Goal: Task Accomplishment & Management: Manage account settings

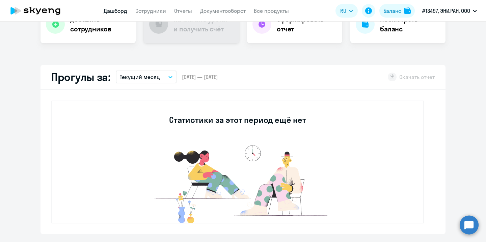
scroll to position [156, 0]
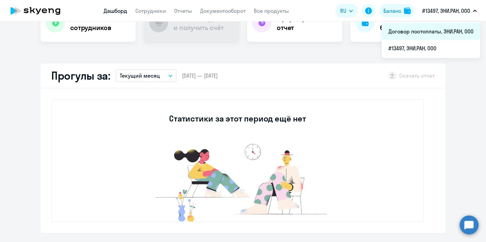
click at [433, 34] on li "Договор постоплаты, ЭНИ.РАН, ООО" at bounding box center [430, 31] width 98 height 17
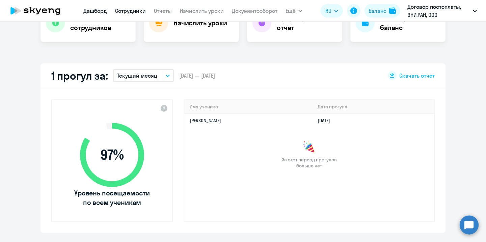
click at [120, 13] on link "Сотрудники" at bounding box center [130, 10] width 31 height 7
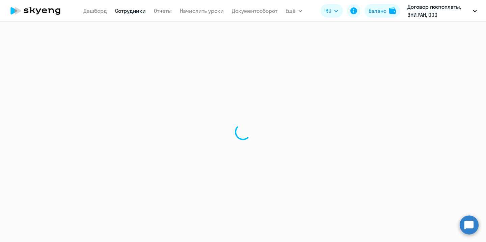
select select "30"
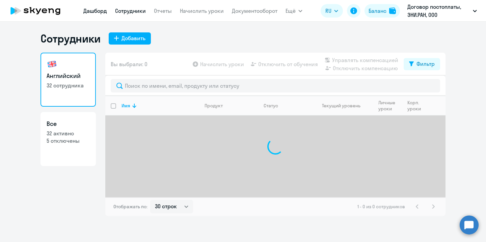
click at [91, 12] on link "Дашборд" at bounding box center [95, 10] width 24 height 7
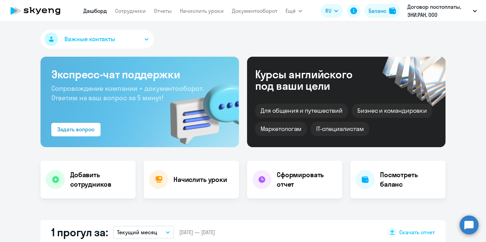
select select "30"
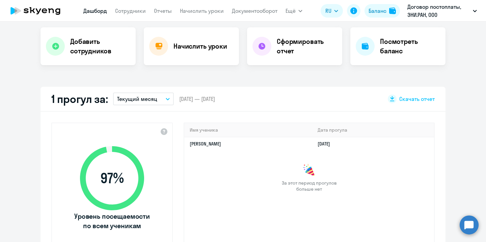
scroll to position [59, 0]
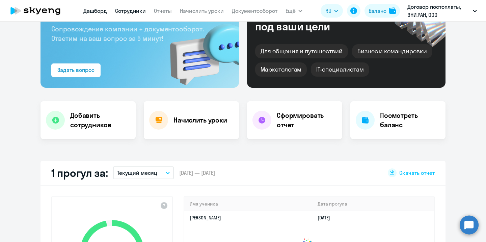
click at [128, 8] on link "Сотрудники" at bounding box center [130, 10] width 31 height 7
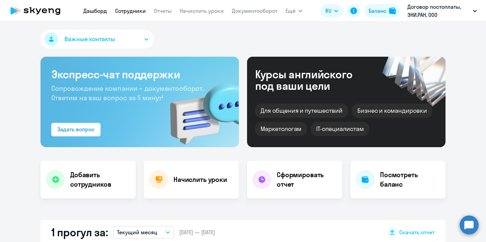
select select "30"
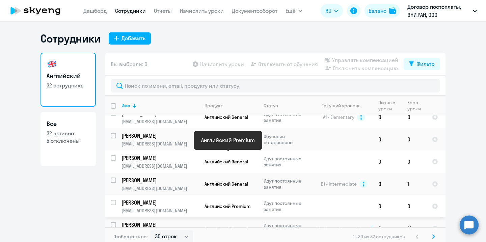
scroll to position [415, 0]
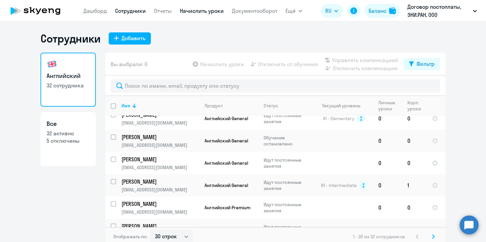
click at [203, 10] on link "Начислить уроки" at bounding box center [202, 10] width 44 height 7
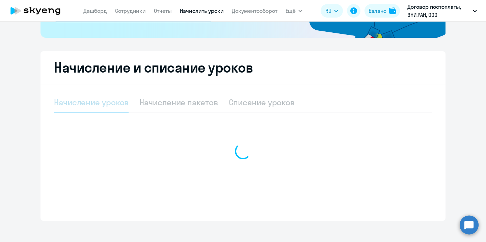
select select "10"
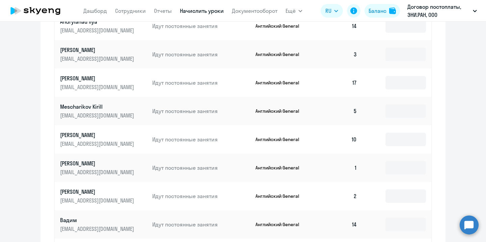
scroll to position [346, 0]
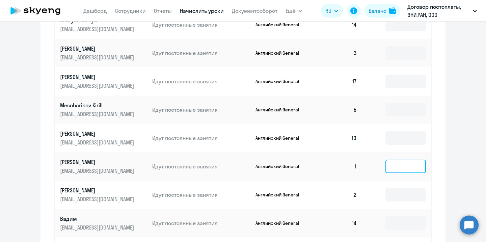
click at [393, 168] on input at bounding box center [405, 166] width 40 height 13
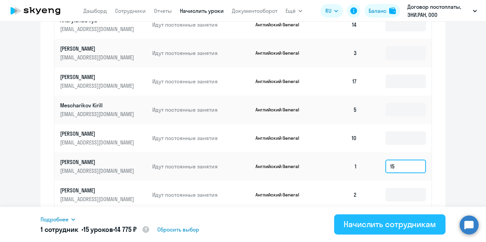
type input "15"
click at [400, 223] on div "Начислить сотрудникам" at bounding box center [389, 224] width 92 height 11
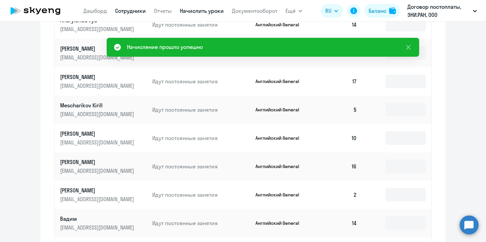
click at [136, 11] on link "Сотрудники" at bounding box center [130, 10] width 31 height 7
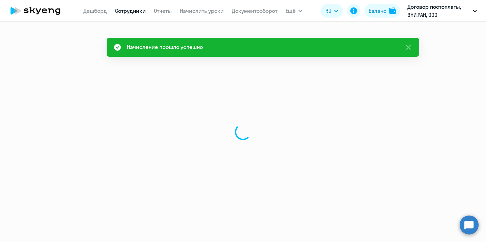
select select "30"
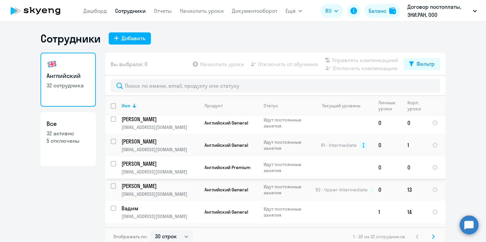
scroll to position [448, 0]
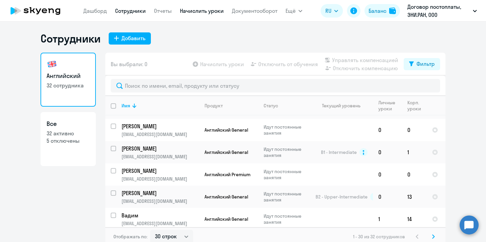
click at [205, 13] on link "Начислить уроки" at bounding box center [202, 10] width 44 height 7
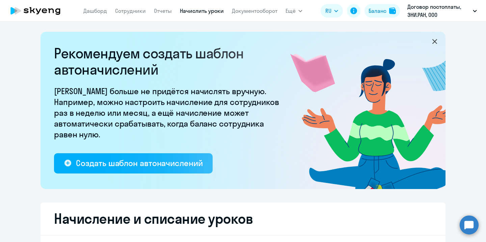
select select "10"
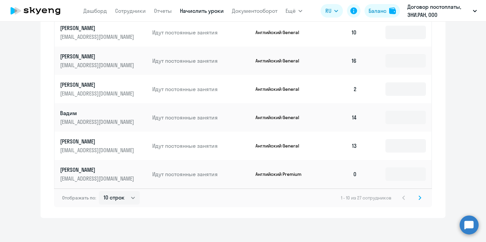
scroll to position [454, 0]
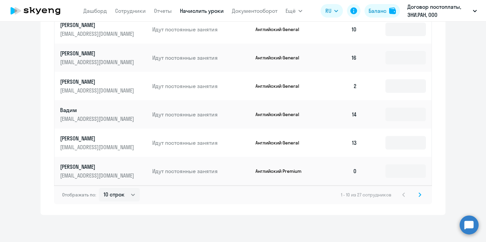
click at [422, 197] on svg-icon at bounding box center [419, 195] width 8 height 8
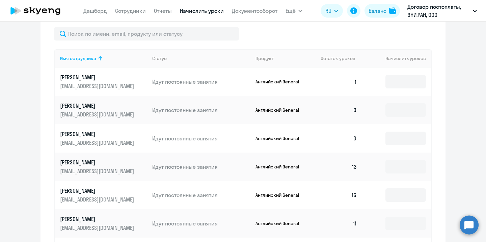
scroll to position [299, 0]
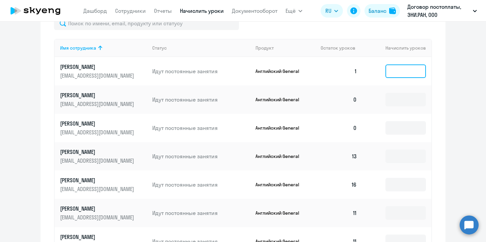
click at [401, 75] on input at bounding box center [405, 70] width 40 height 13
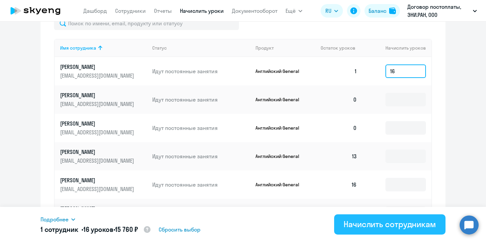
type input "16"
click at [390, 226] on div "Начислить сотрудникам" at bounding box center [389, 224] width 92 height 11
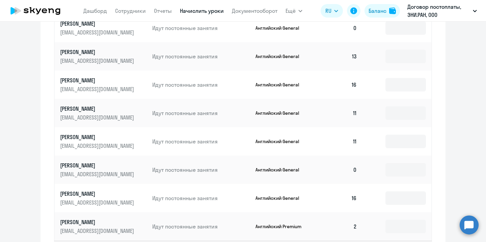
scroll to position [454, 0]
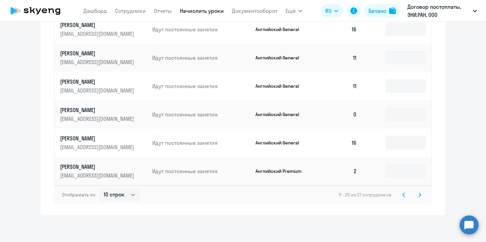
click at [418, 194] on icon at bounding box center [419, 194] width 3 height 5
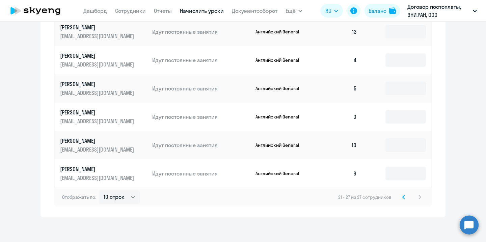
scroll to position [369, 0]
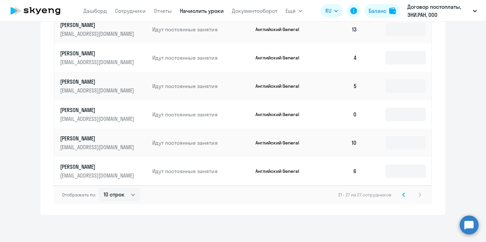
click at [404, 196] on svg-icon at bounding box center [403, 195] width 8 height 8
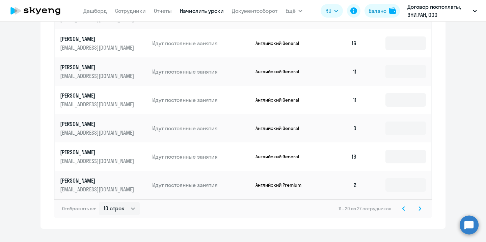
scroll to position [454, 0]
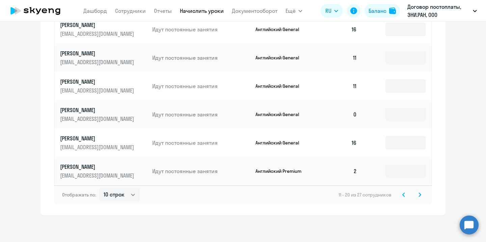
click at [403, 196] on icon at bounding box center [403, 194] width 3 height 5
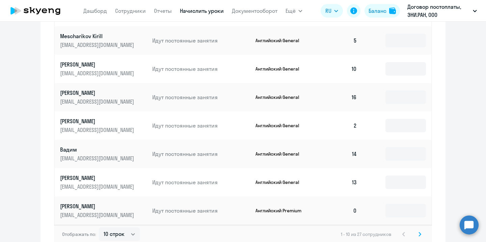
scroll to position [409, 0]
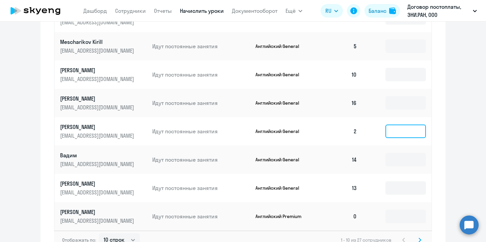
click at [396, 127] on input at bounding box center [405, 130] width 40 height 13
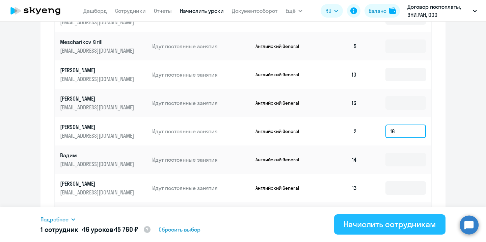
type input "16"
click at [397, 223] on div "Начислить сотрудникам" at bounding box center [389, 224] width 92 height 11
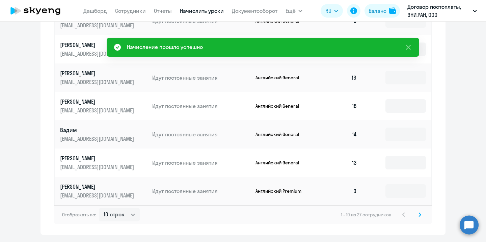
scroll to position [426, 0]
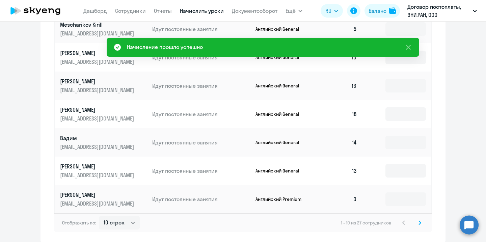
click at [420, 222] on icon at bounding box center [420, 223] width 2 height 4
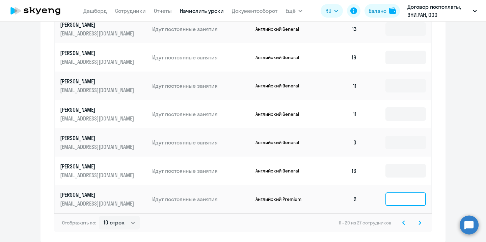
click at [397, 198] on input at bounding box center [405, 198] width 40 height 13
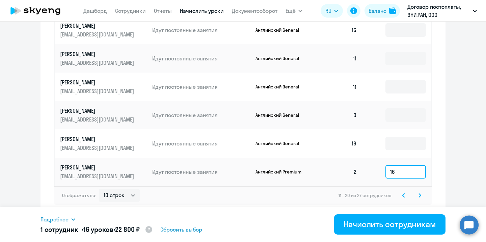
scroll to position [454, 0]
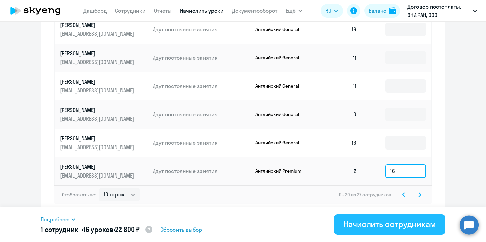
type input "16"
click at [398, 227] on div "Начислить сотрудникам" at bounding box center [389, 224] width 92 height 11
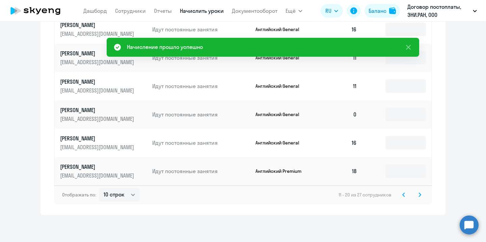
click at [421, 195] on icon at bounding box center [420, 195] width 2 height 4
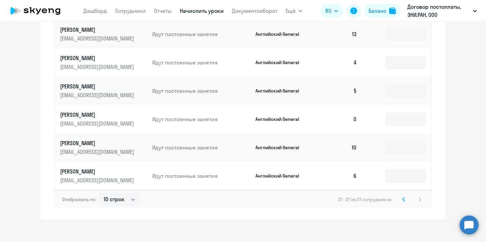
scroll to position [369, 0]
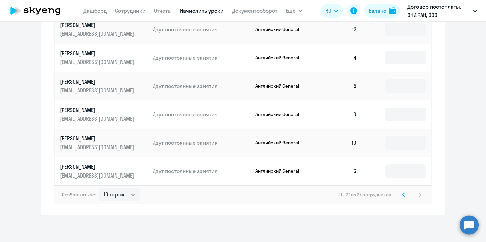
click at [404, 195] on icon at bounding box center [403, 194] width 3 height 5
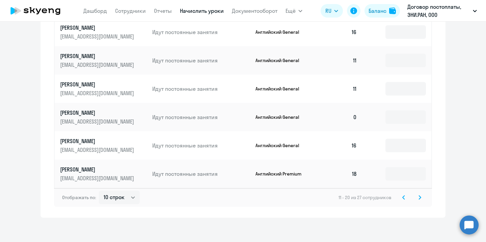
click at [402, 199] on icon at bounding box center [403, 197] width 3 height 5
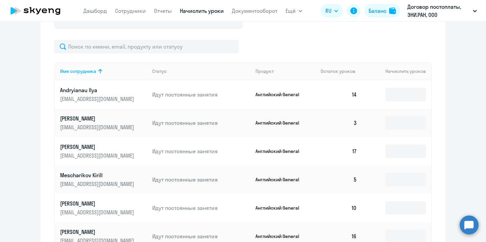
scroll to position [279, 0]
